Goal: Navigation & Orientation: Find specific page/section

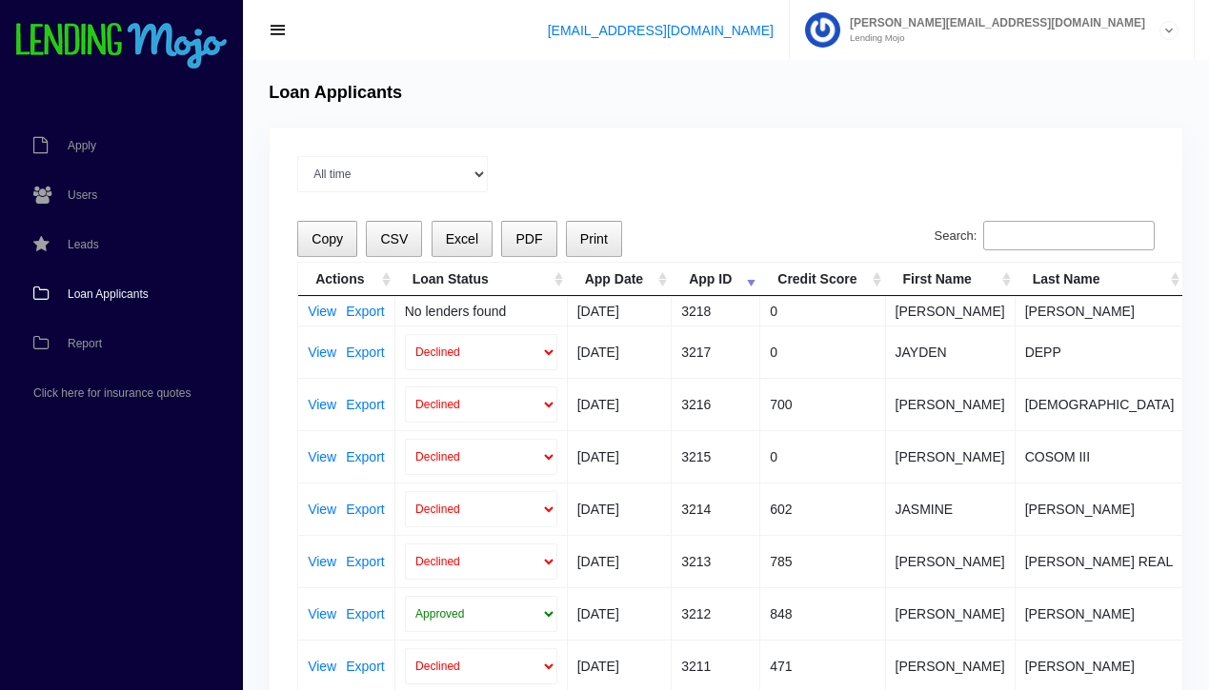
click at [107, 298] on span "Loan Applicants" at bounding box center [108, 294] width 81 height 11
click at [120, 295] on span "Loan Applicants" at bounding box center [108, 294] width 81 height 11
